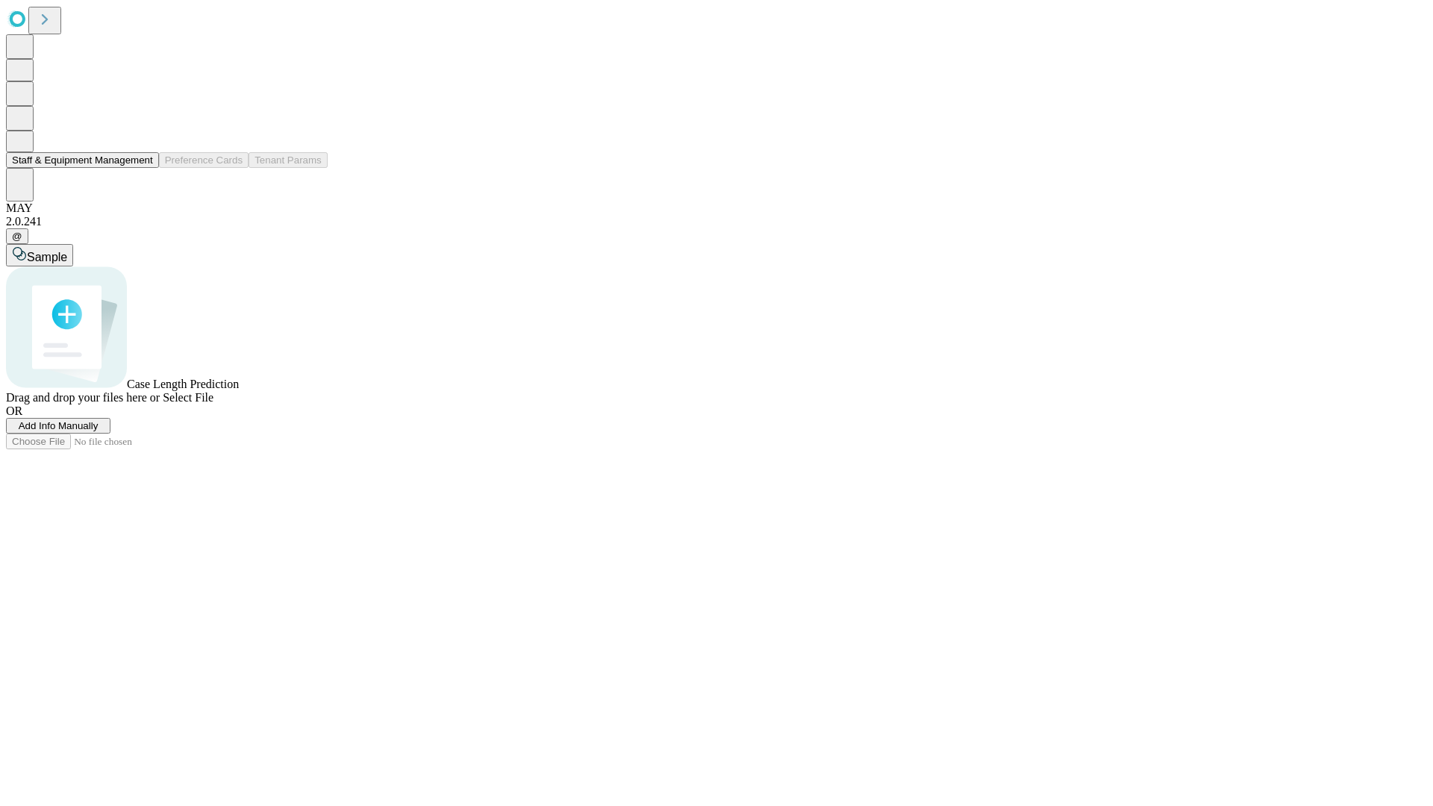
click at [143, 168] on button "Staff & Equipment Management" at bounding box center [82, 160] width 153 height 16
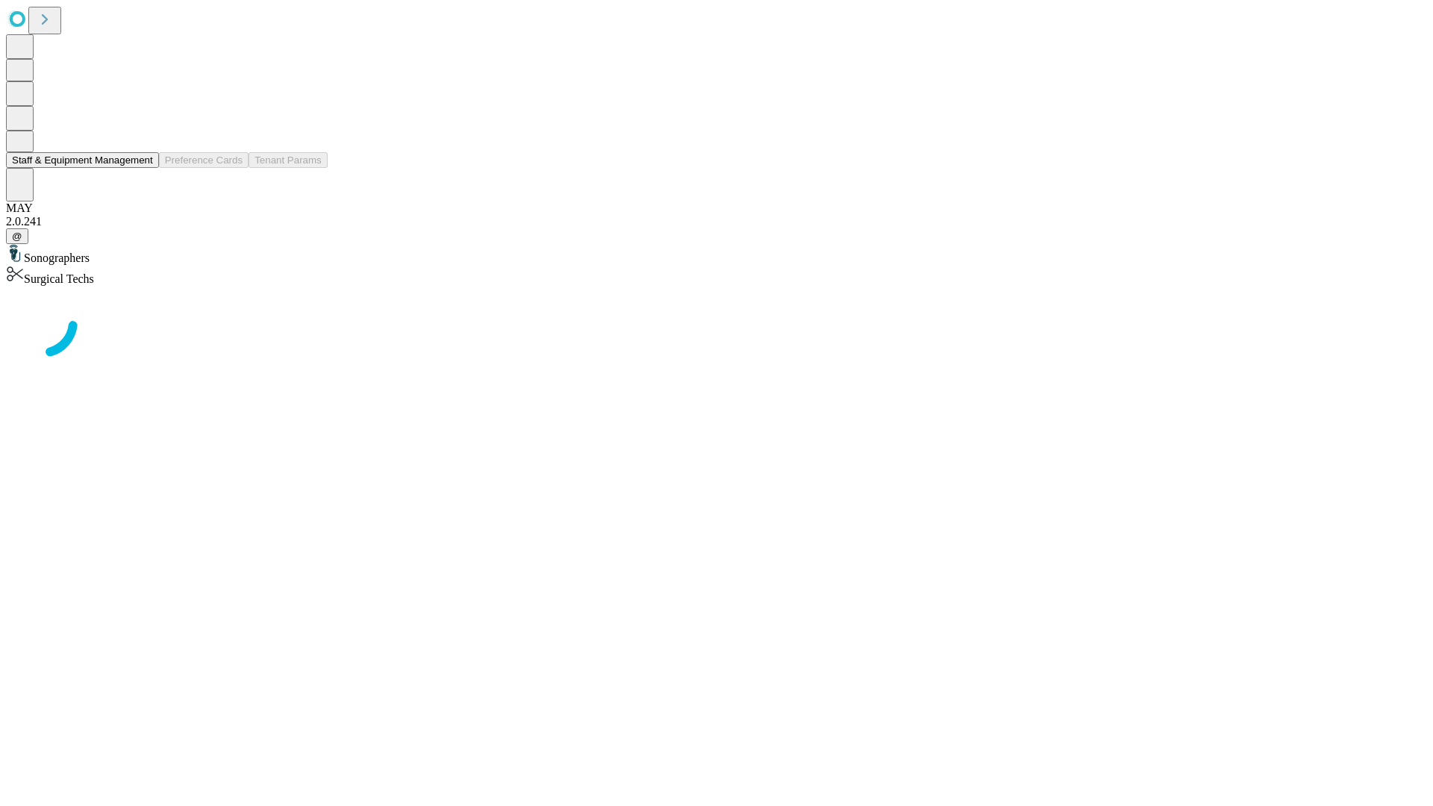
click at [143, 168] on button "Staff & Equipment Management" at bounding box center [82, 160] width 153 height 16
